Goal: Task Accomplishment & Management: Manage account settings

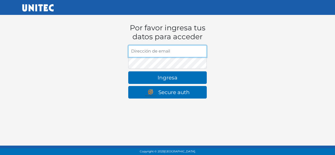
click at [167, 50] on input "Dirección de email" at bounding box center [167, 51] width 78 height 12
click at [201, 51] on input "Dirección de email" at bounding box center [167, 51] width 78 height 12
type input "[PERSON_NAME][EMAIL_ADDRESS][DOMAIN_NAME]"
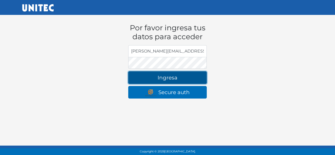
click at [184, 74] on button "Ingresa" at bounding box center [167, 77] width 78 height 13
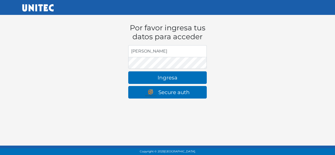
type input "john_bc@hotmail.com"
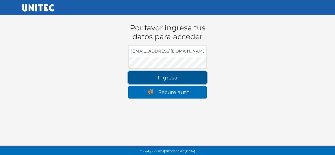
click at [161, 72] on button "Ingresa" at bounding box center [167, 77] width 78 height 13
